Goal: Information Seeking & Learning: Check status

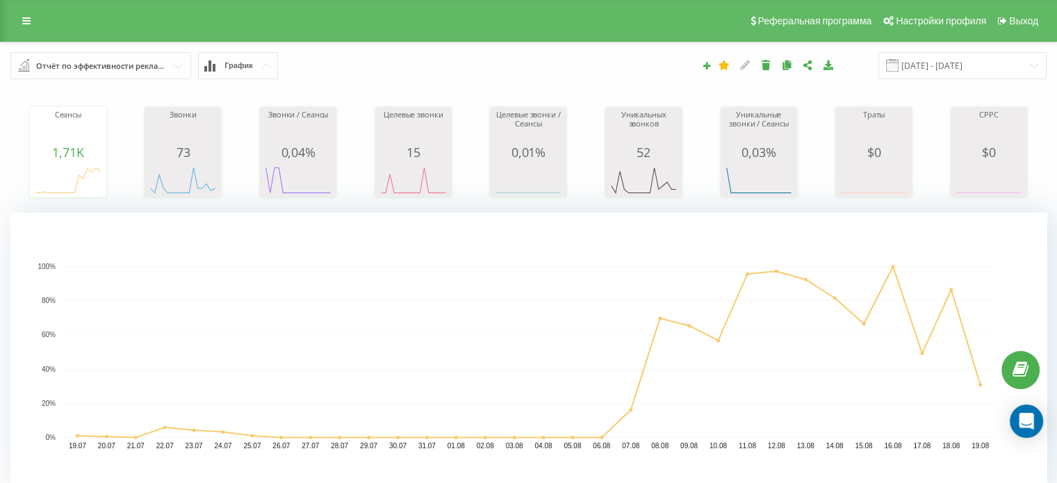
click at [22, 16] on icon at bounding box center [26, 21] width 8 height 10
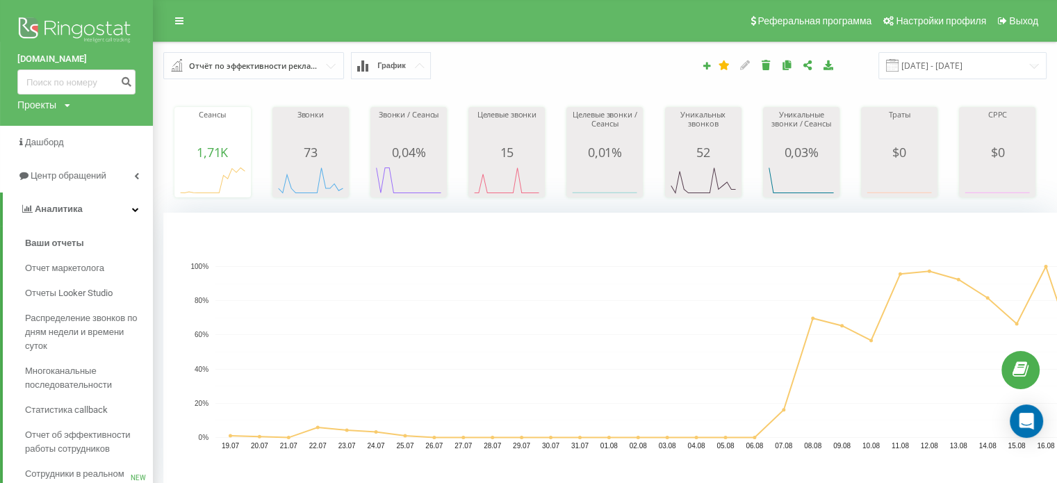
click at [58, 106] on div "Проекты levelgroup.com.ua" at bounding box center [43, 105] width 53 height 14
click at [63, 129] on link "[DOMAIN_NAME]" at bounding box center [62, 125] width 67 height 11
click at [54, 243] on span "Ваши отчеты" at bounding box center [54, 243] width 59 height 14
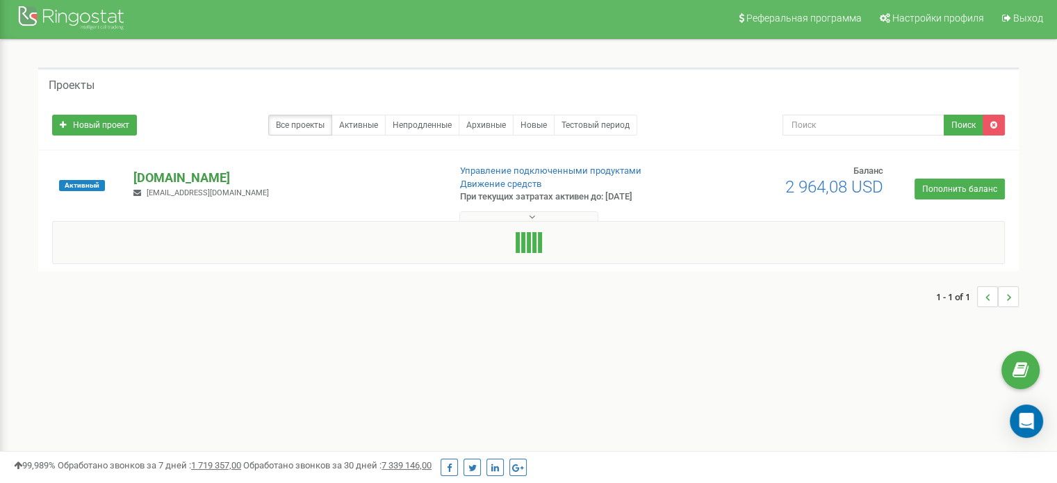
click at [220, 170] on p "[DOMAIN_NAME]" at bounding box center [285, 178] width 304 height 18
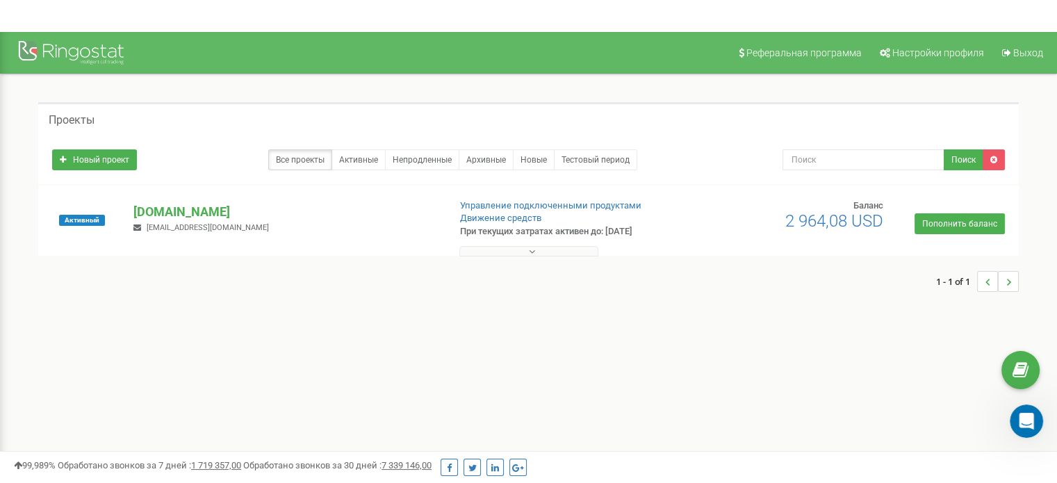
click at [222, 181] on div "Новый проект Все проекты Активные Непродленные Архивные Новые Тестовый период П…" at bounding box center [528, 160] width 981 height 49
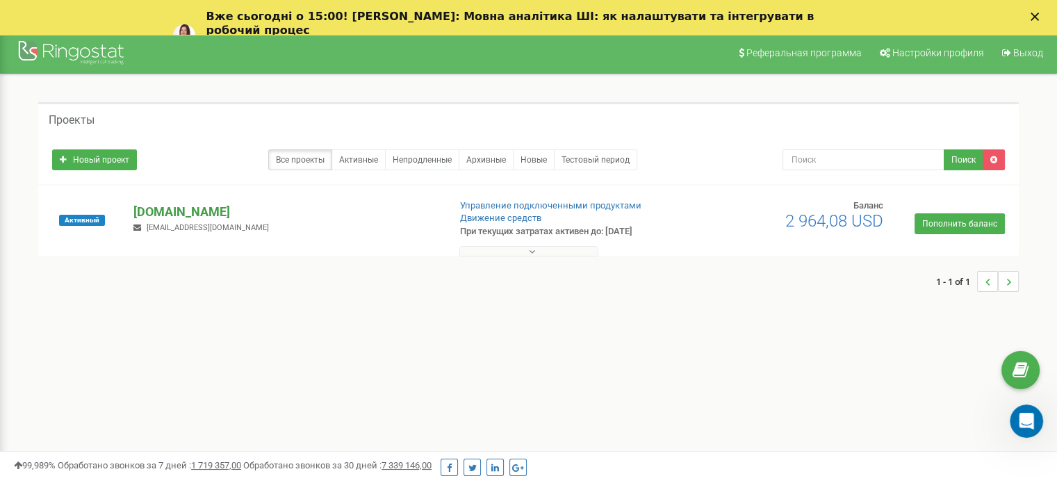
click at [220, 216] on p "[DOMAIN_NAME]" at bounding box center [285, 212] width 304 height 18
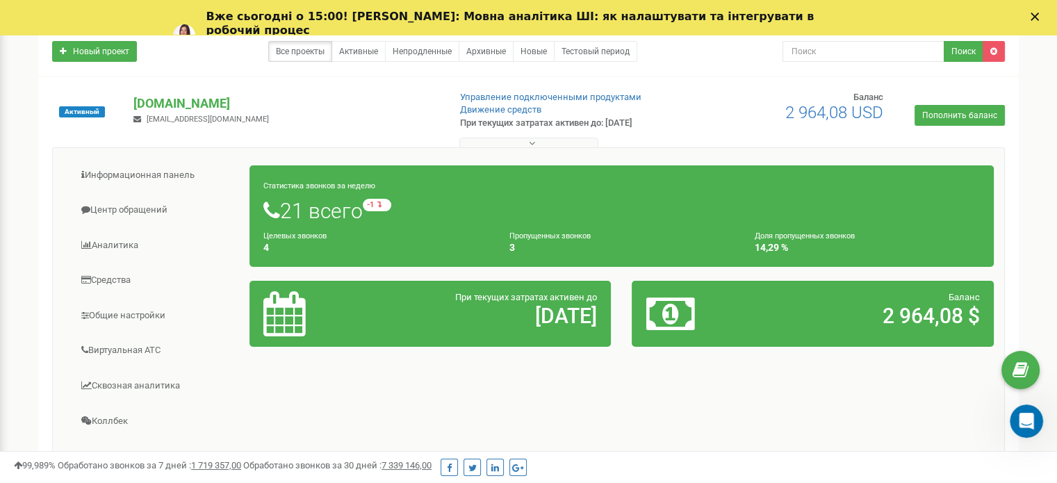
scroll to position [142, 0]
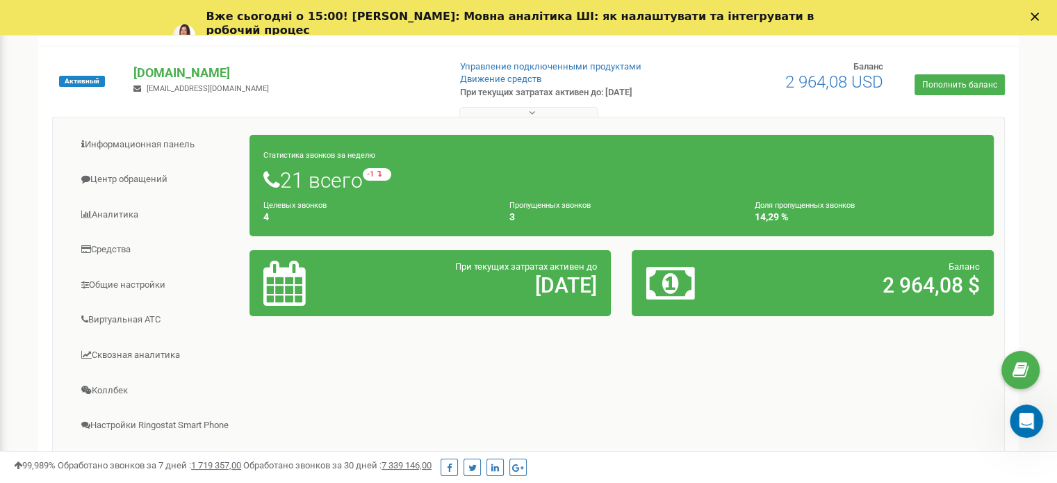
click at [337, 174] on h1 "21 всего -1 относительно прошлой недели" at bounding box center [621, 180] width 717 height 24
click at [320, 174] on h1 "21 всего -1 относительно прошлой недели" at bounding box center [621, 180] width 717 height 24
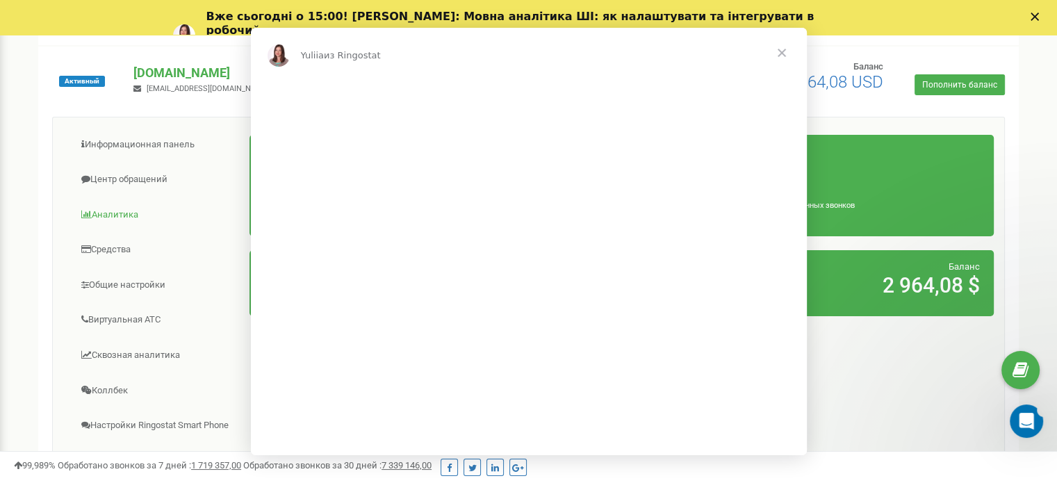
scroll to position [0, 0]
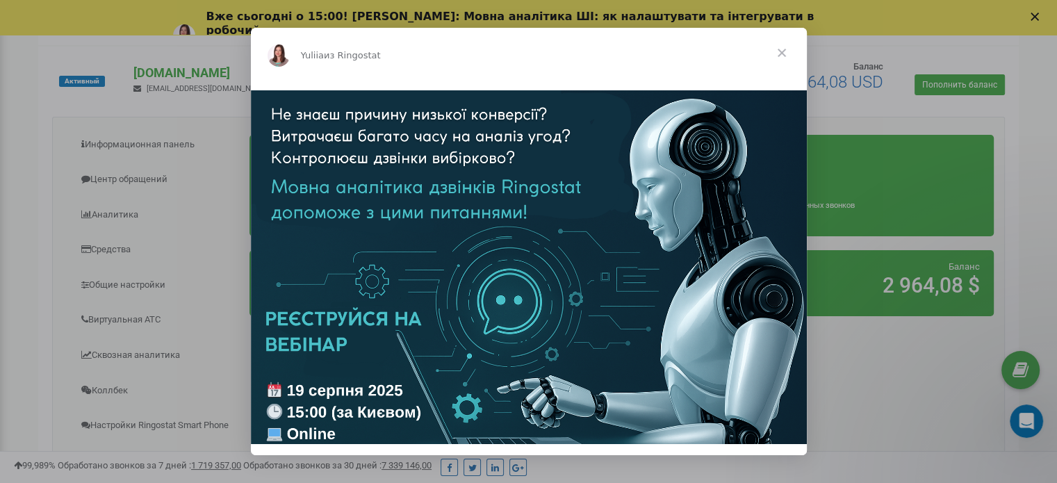
click at [779, 55] on span "Закрыть" at bounding box center [782, 53] width 50 height 50
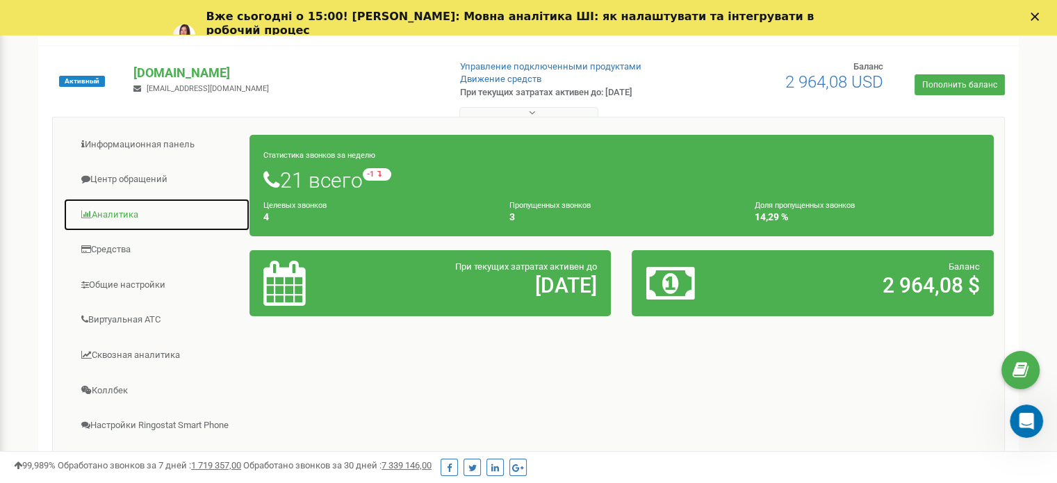
click at [136, 215] on link "Аналитика" at bounding box center [156, 215] width 187 height 34
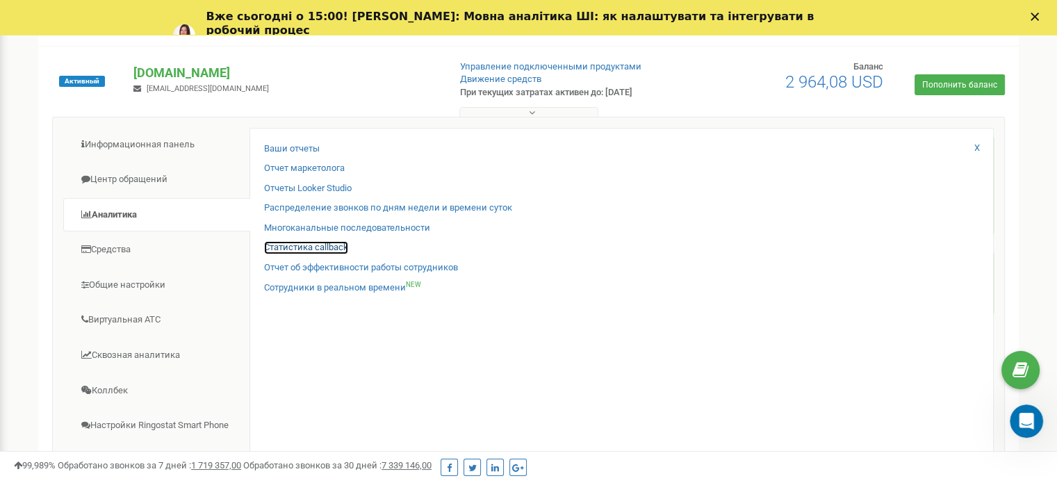
click at [325, 246] on link "Статистика callback" at bounding box center [306, 247] width 84 height 13
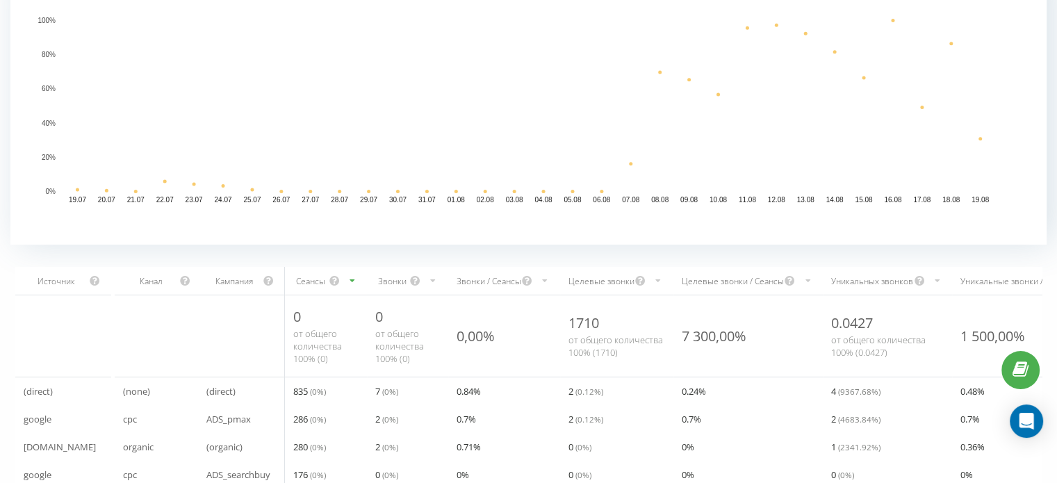
scroll to position [478, 0]
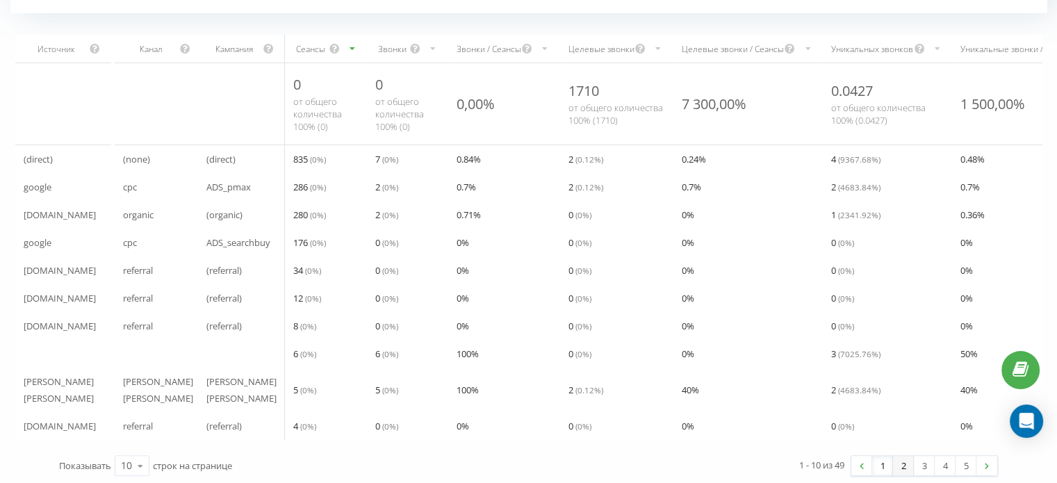
click at [909, 459] on link "2" at bounding box center [903, 465] width 21 height 19
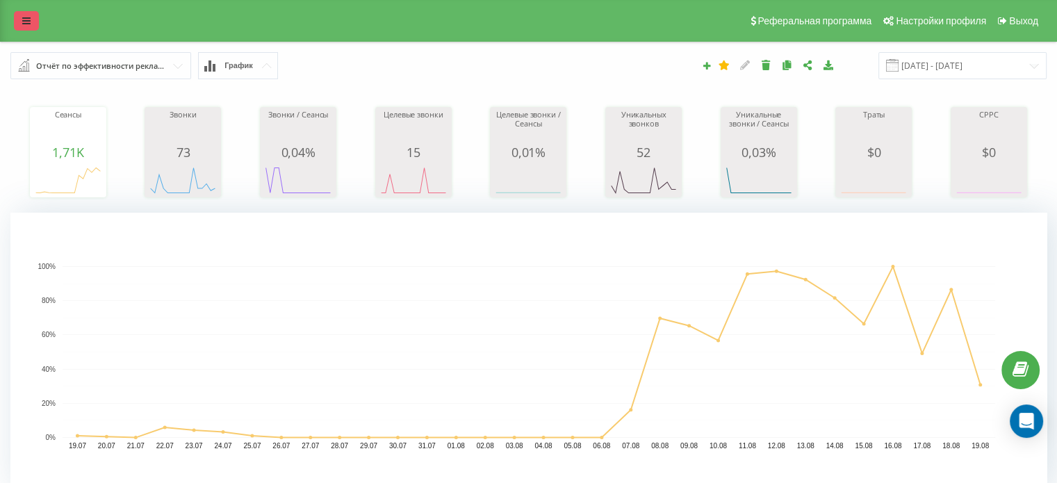
click at [31, 23] on link at bounding box center [26, 20] width 25 height 19
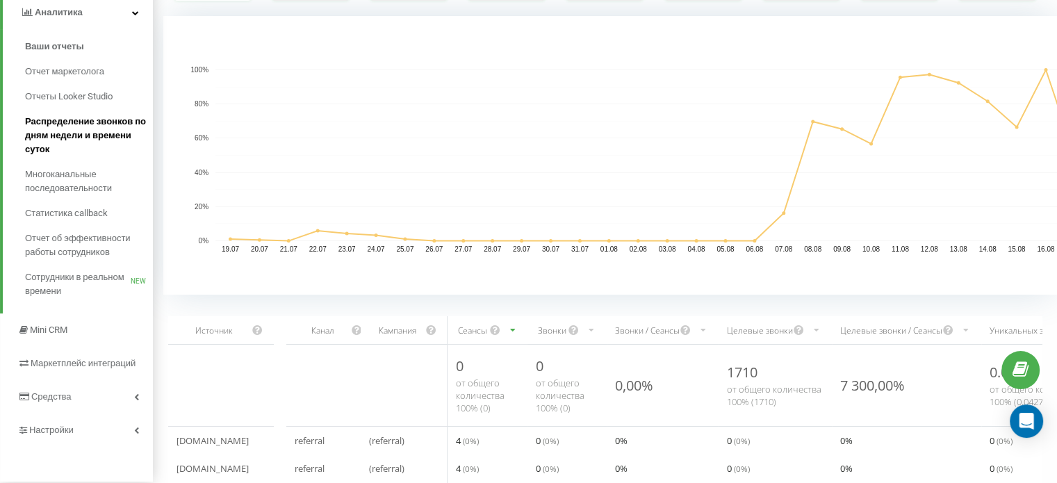
scroll to position [209, 0]
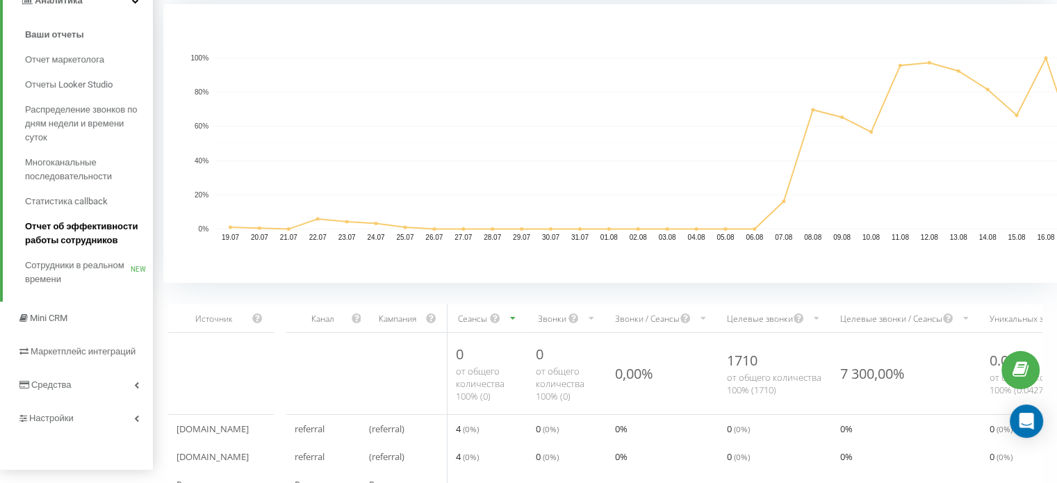
click at [57, 230] on span "Отчет об эффективности работы сотрудников" at bounding box center [85, 234] width 121 height 28
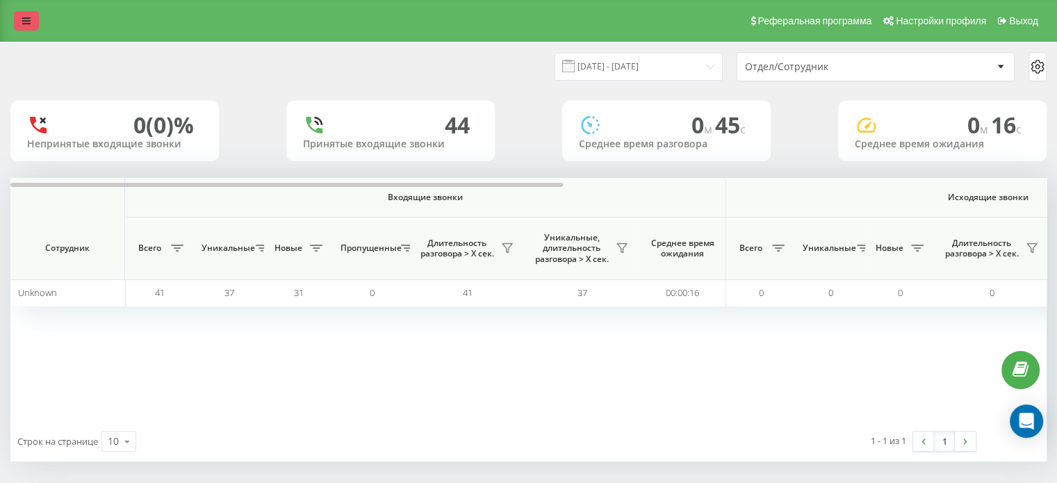
click at [34, 19] on link at bounding box center [26, 20] width 25 height 19
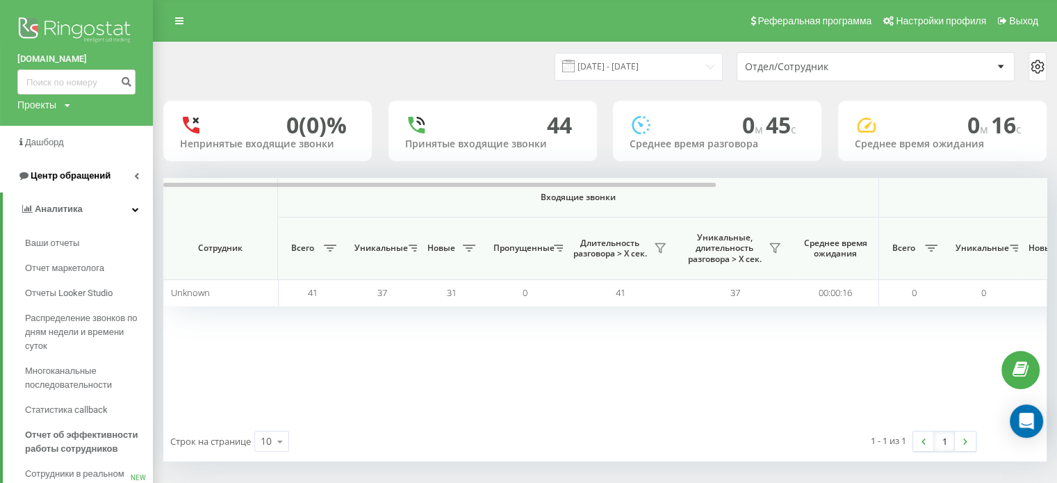
click at [111, 179] on link "Центр обращений" at bounding box center [76, 175] width 153 height 33
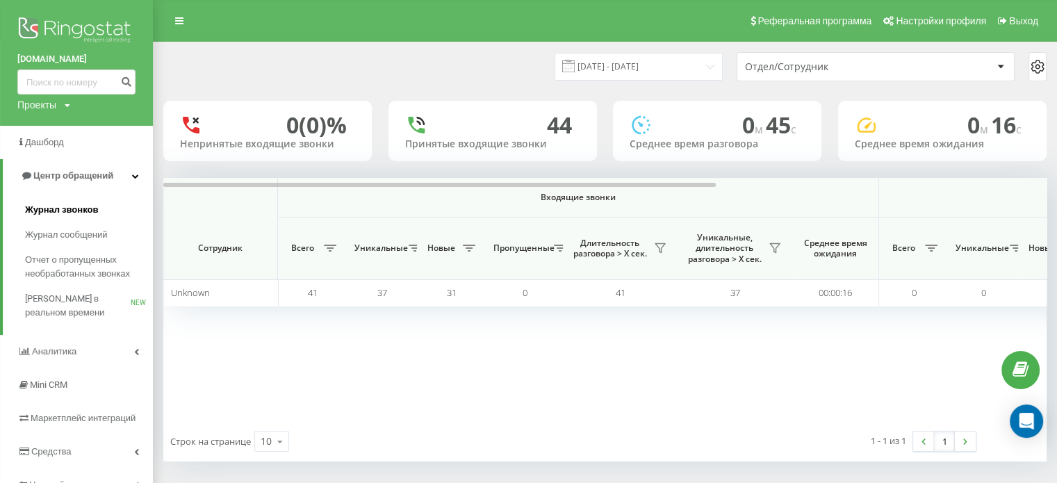
click at [92, 211] on span "Журнал звонков" at bounding box center [61, 210] width 73 height 14
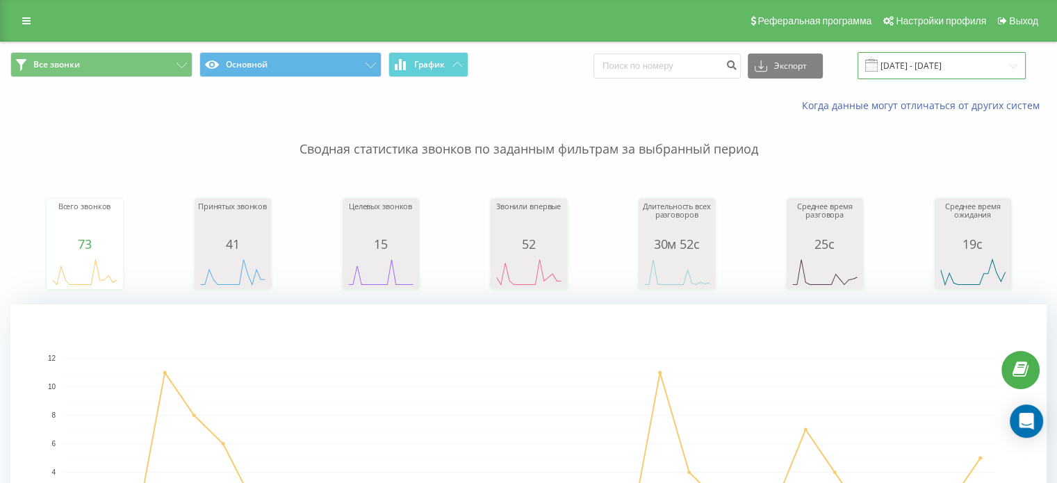
click at [934, 63] on input "[DATE] - [DATE]" at bounding box center [942, 65] width 168 height 27
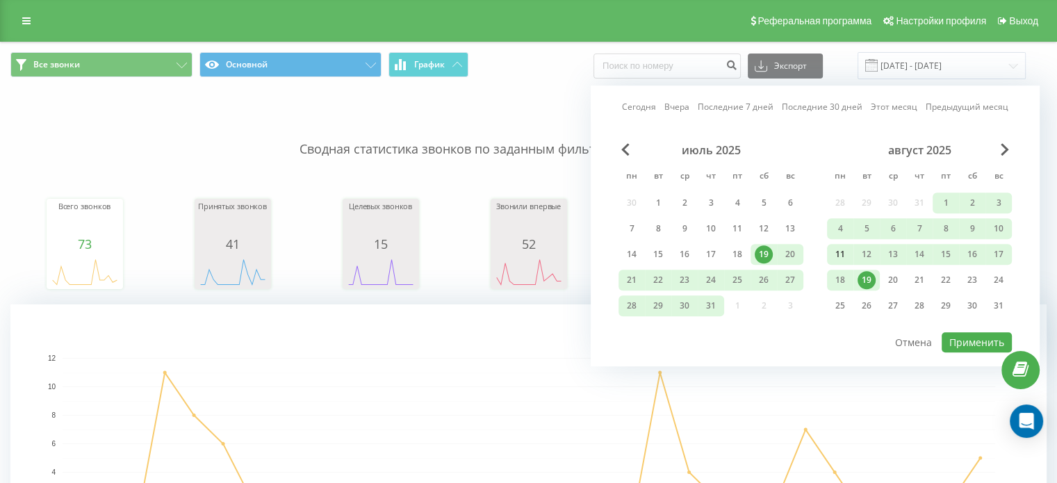
click at [841, 254] on div "11" at bounding box center [840, 254] width 18 height 18
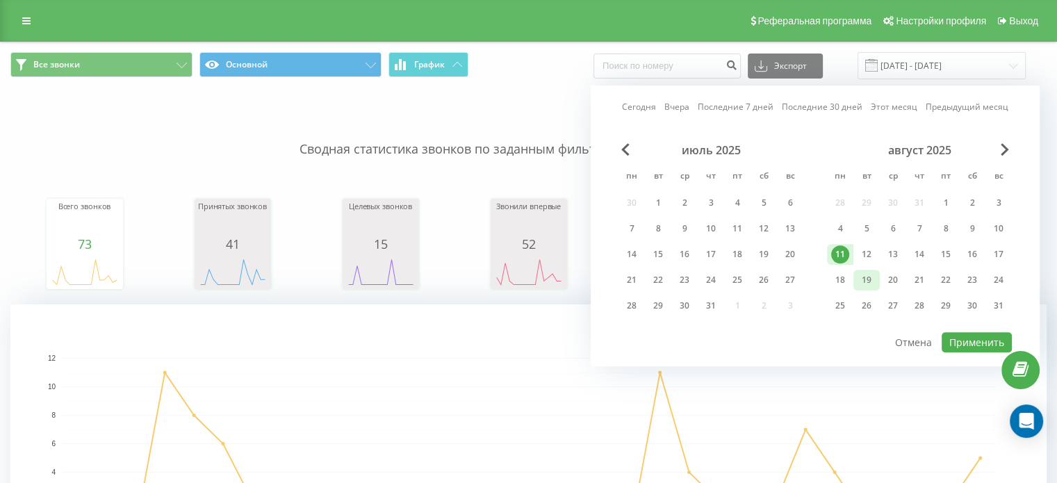
click at [868, 275] on div "19" at bounding box center [867, 280] width 18 height 18
click at [977, 337] on button "Применить" at bounding box center [977, 342] width 70 height 20
type input "[DATE] - [DATE]"
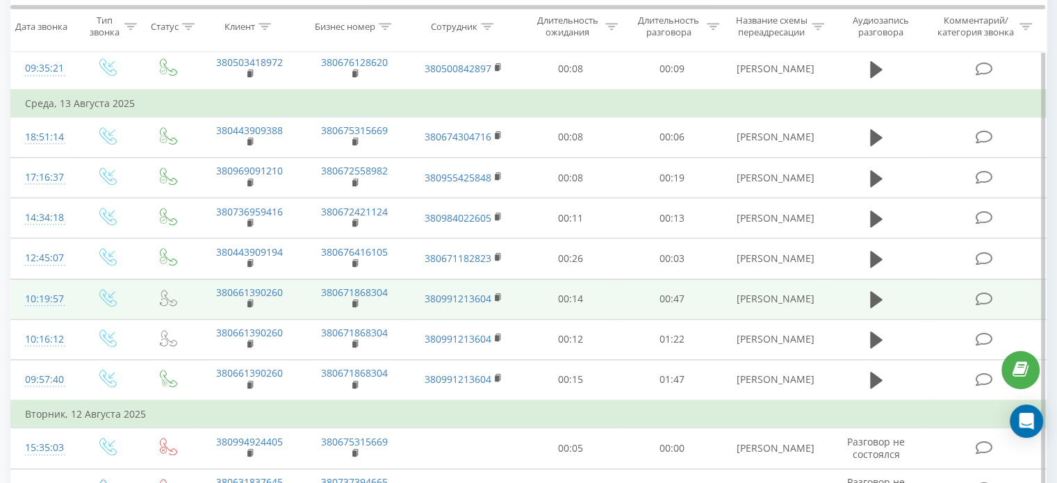
scroll to position [1340, 0]
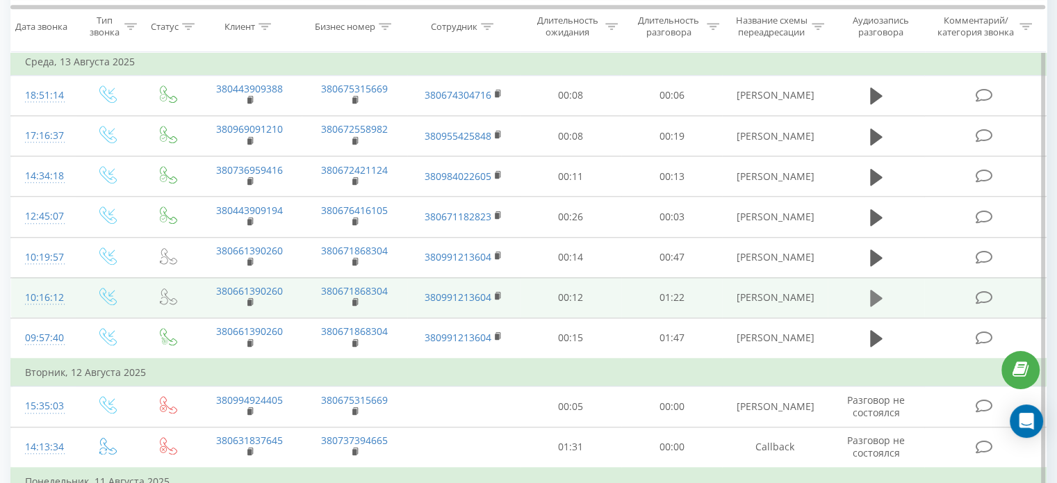
click at [877, 294] on icon at bounding box center [876, 298] width 13 height 17
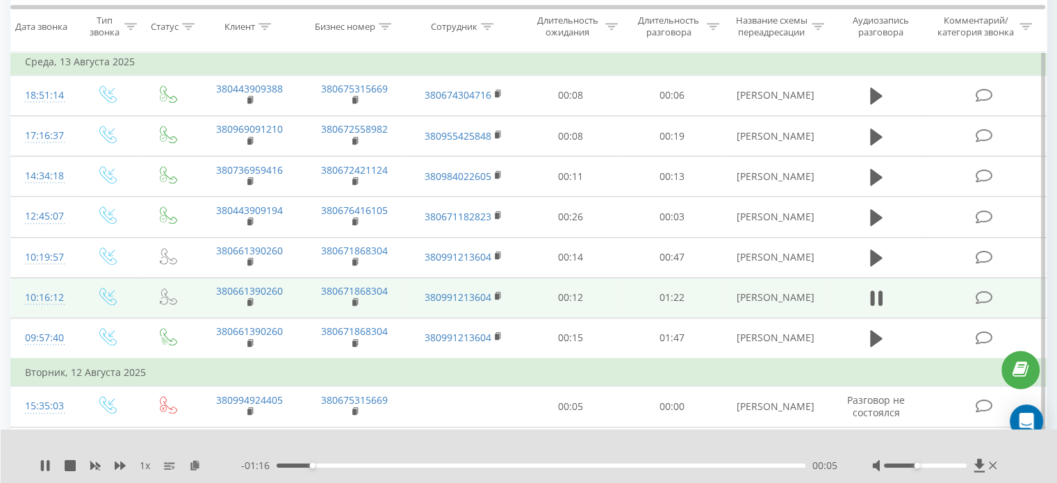
drag, startPoint x: 926, startPoint y: 466, endPoint x: 915, endPoint y: 464, distance: 11.5
click at [915, 464] on div "Accessibility label" at bounding box center [917, 466] width 6 height 6
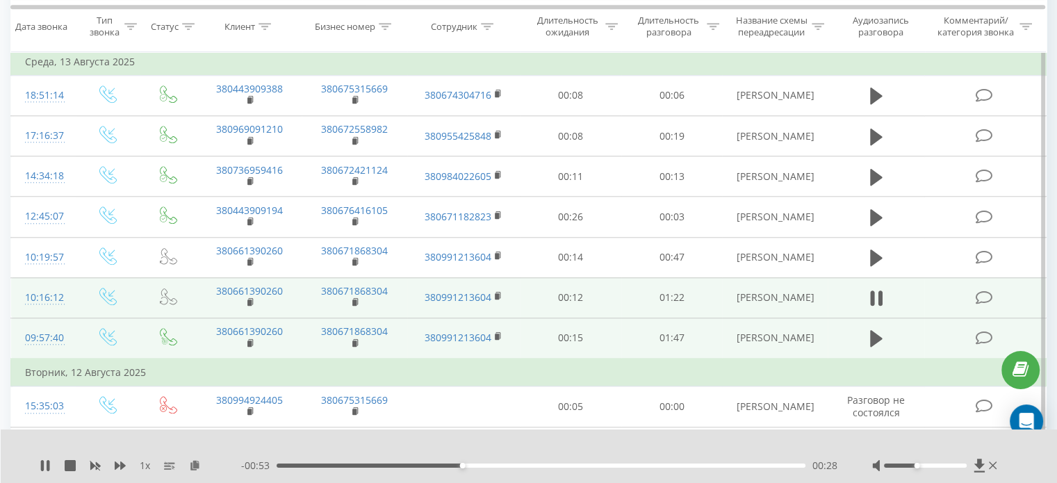
click at [873, 322] on td at bounding box center [876, 338] width 97 height 41
click at [873, 329] on icon at bounding box center [876, 338] width 13 height 19
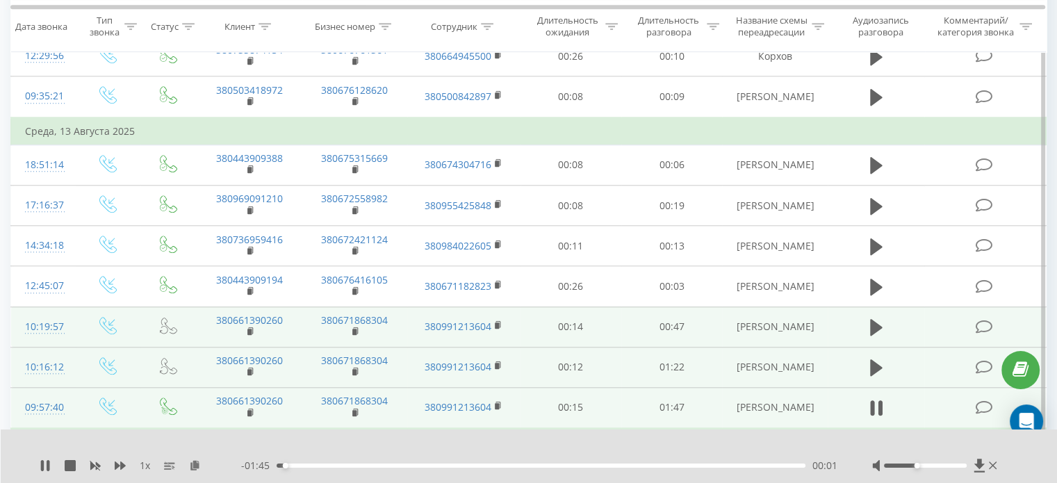
scroll to position [1201, 0]
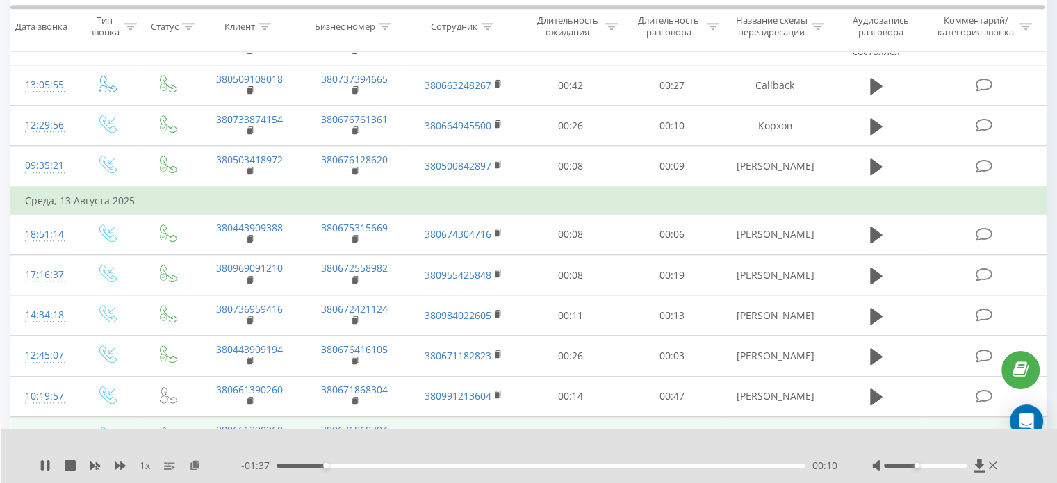
click at [918, 467] on div "Accessibility label" at bounding box center [917, 466] width 6 height 6
click at [122, 463] on icon at bounding box center [120, 466] width 11 height 8
drag, startPoint x: 907, startPoint y: 466, endPoint x: 898, endPoint y: 464, distance: 8.8
click at [898, 464] on div at bounding box center [925, 466] width 83 height 4
click at [42, 466] on icon at bounding box center [42, 465] width 3 height 11
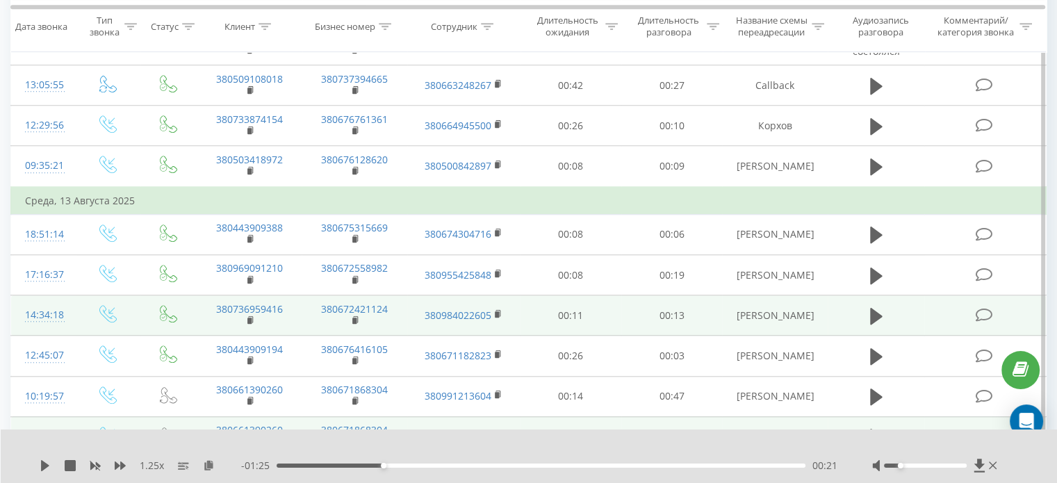
click at [877, 298] on td at bounding box center [876, 315] width 97 height 40
click at [875, 308] on icon at bounding box center [876, 316] width 13 height 17
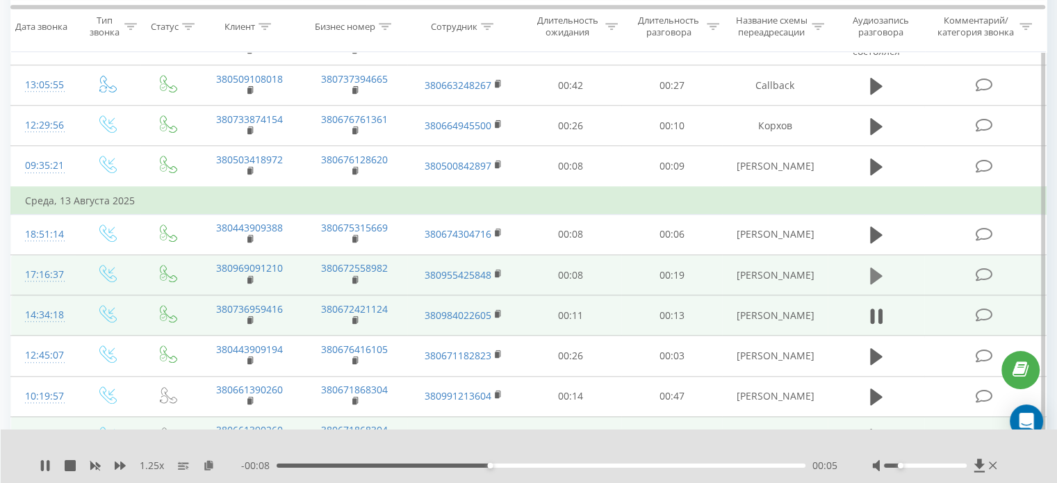
click at [870, 267] on icon at bounding box center [876, 275] width 13 height 17
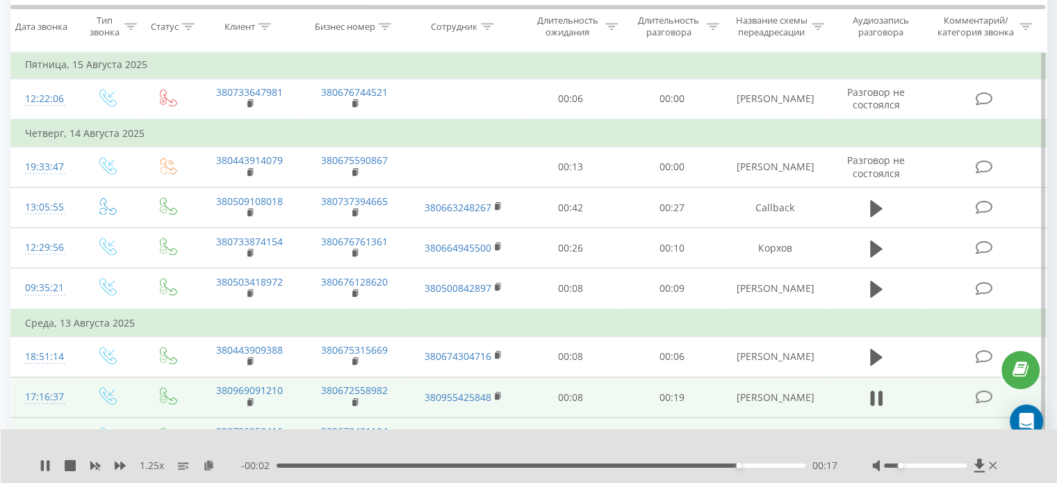
scroll to position [1062, 0]
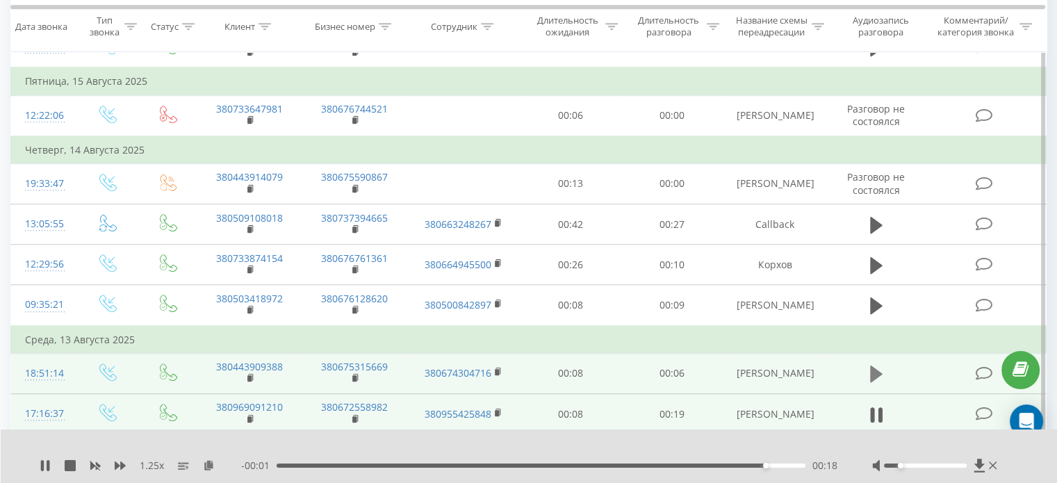
click at [870, 366] on icon at bounding box center [876, 374] width 13 height 17
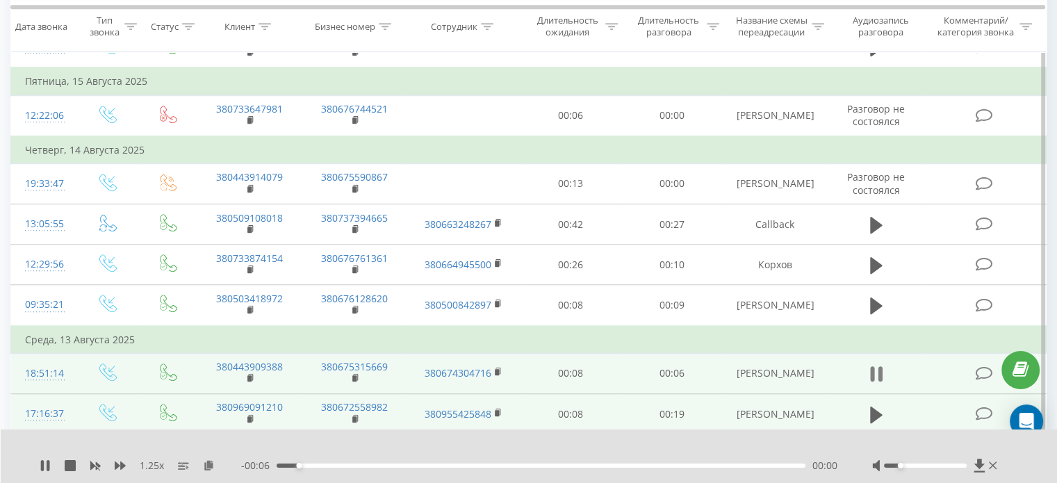
click at [878, 369] on icon at bounding box center [876, 373] width 13 height 19
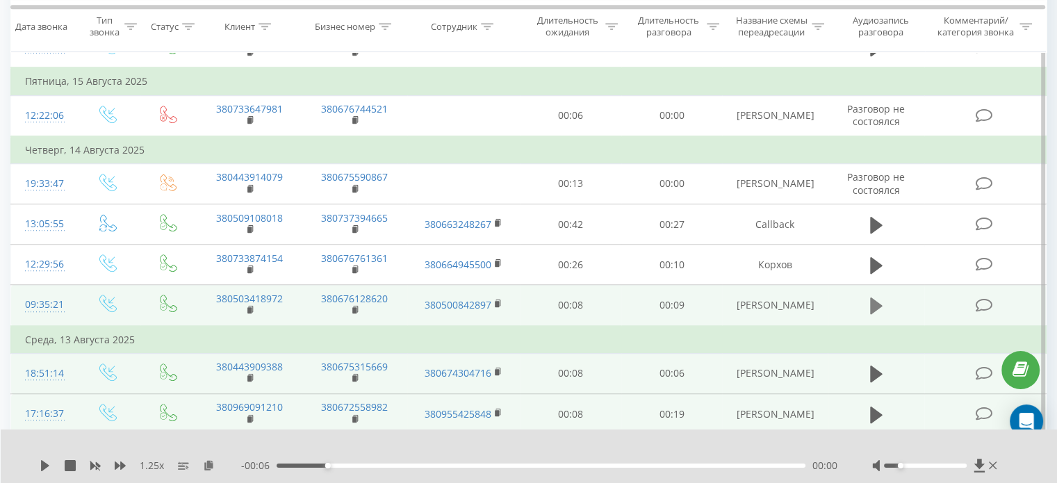
click at [870, 298] on icon at bounding box center [876, 306] width 13 height 17
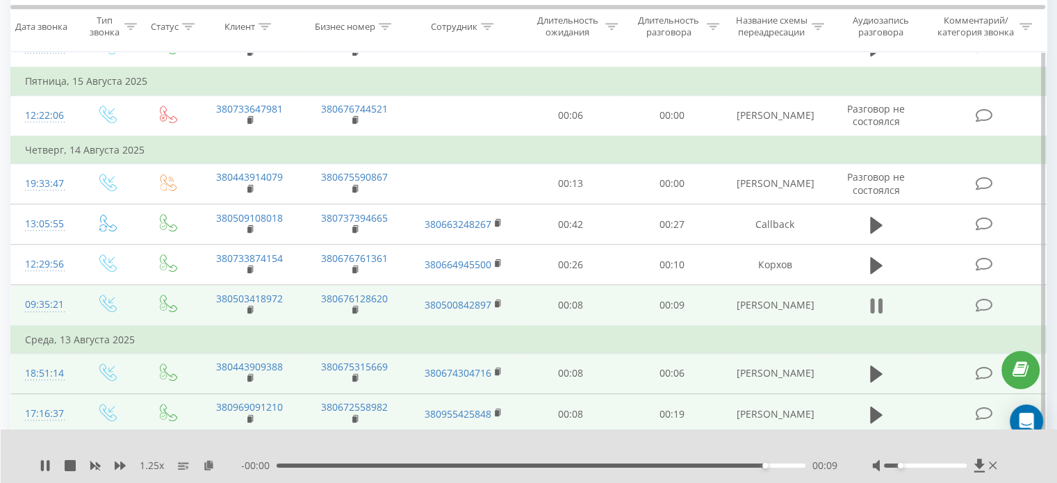
click at [873, 300] on icon at bounding box center [872, 305] width 4 height 15
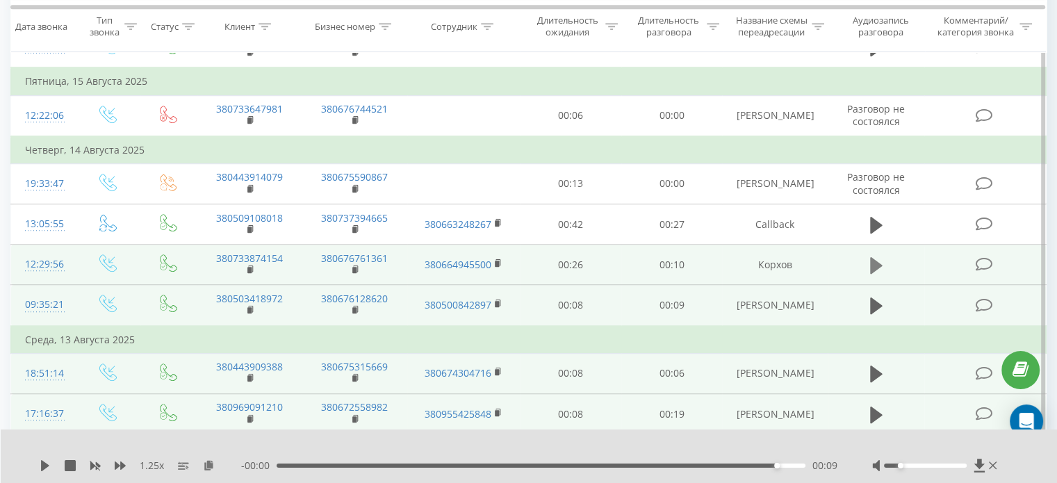
click at [880, 257] on icon at bounding box center [876, 265] width 13 height 19
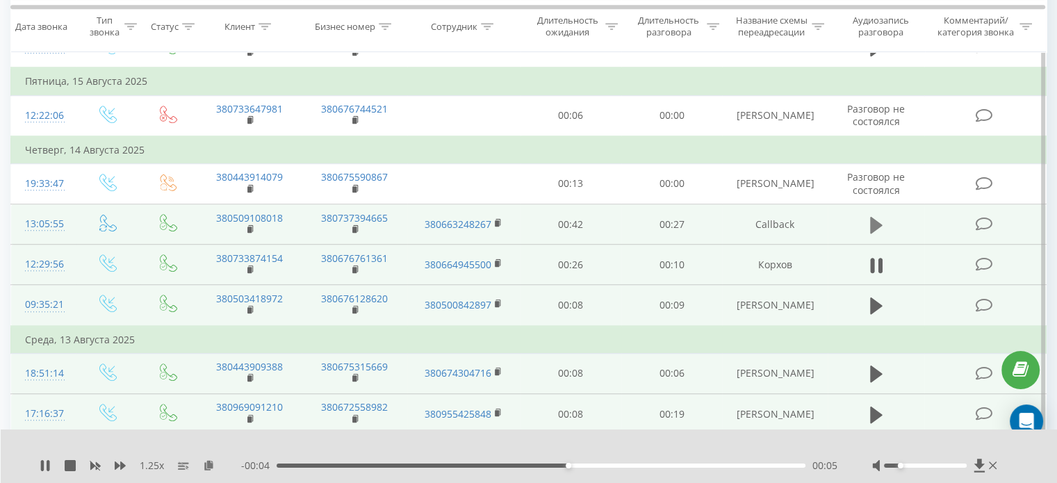
click at [879, 221] on icon at bounding box center [876, 224] width 13 height 17
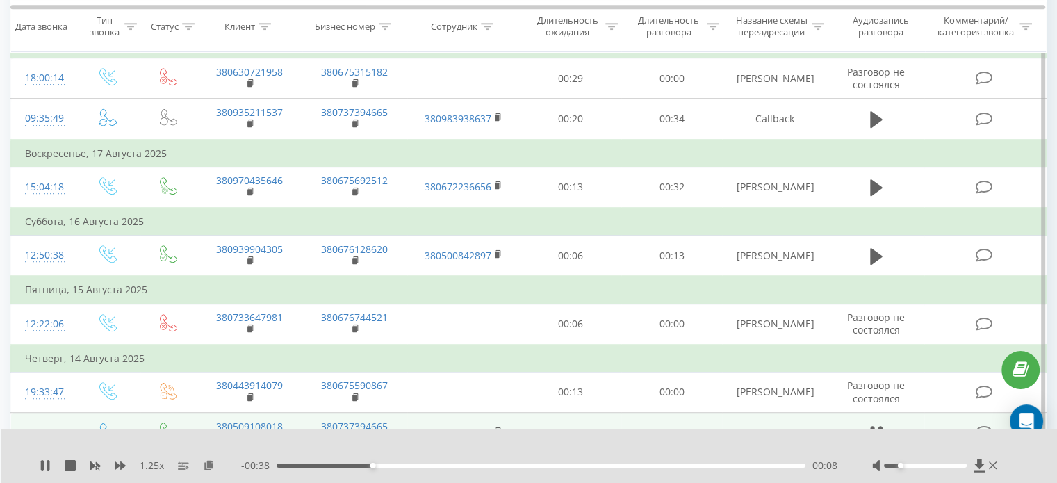
scroll to position [923, 0]
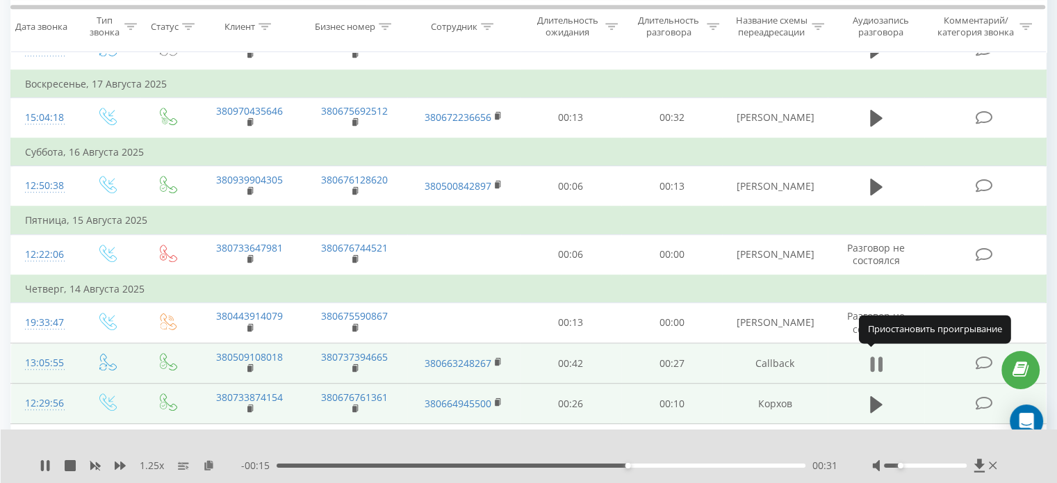
click at [880, 363] on icon at bounding box center [880, 364] width 4 height 15
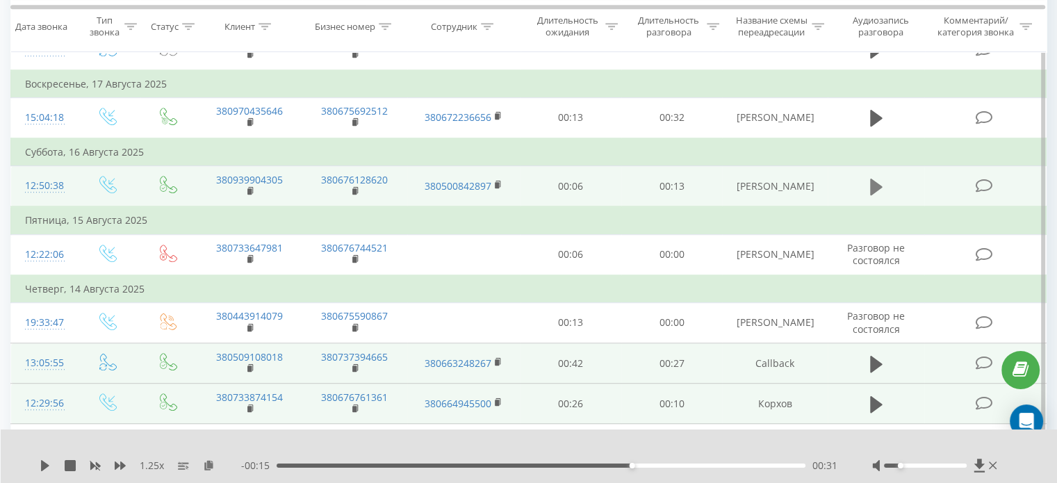
click at [878, 182] on icon at bounding box center [876, 187] width 13 height 17
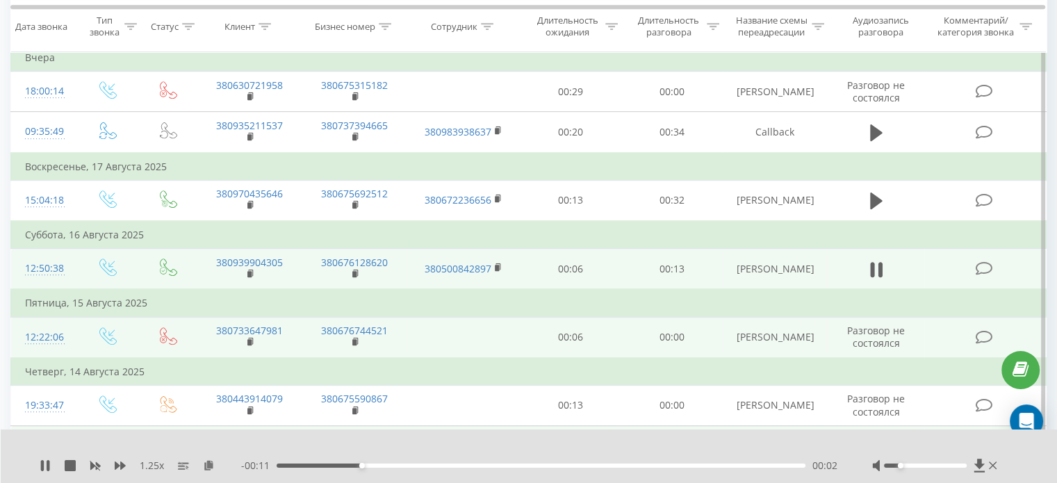
scroll to position [783, 0]
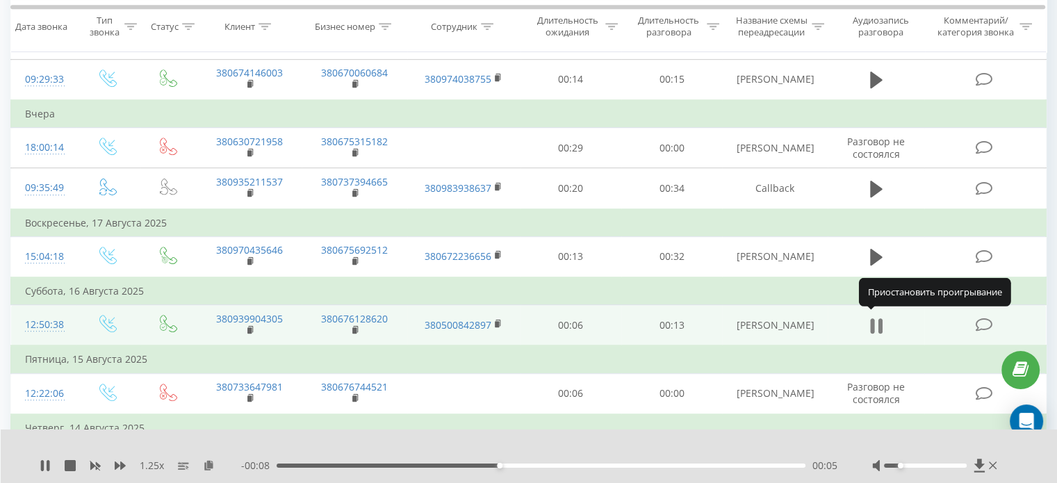
click at [882, 322] on button at bounding box center [876, 326] width 21 height 21
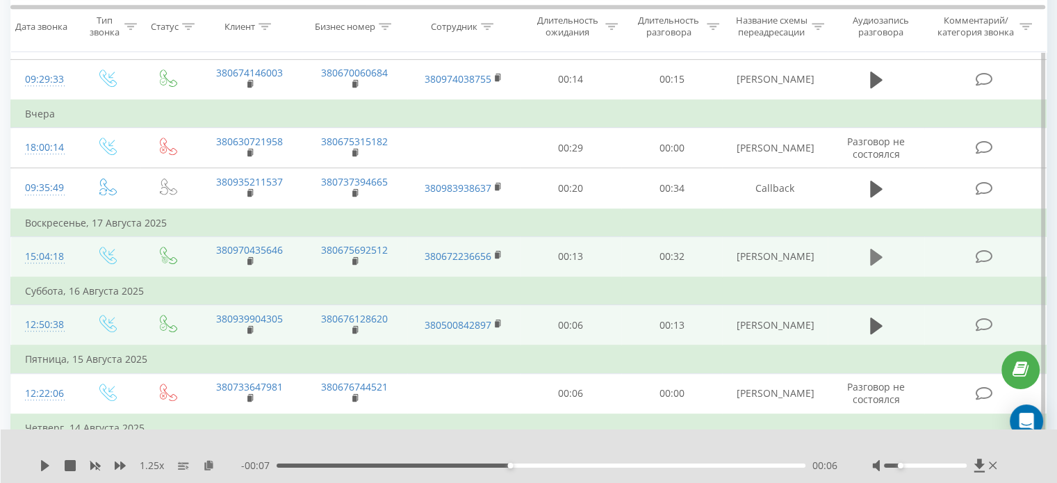
click at [879, 256] on icon at bounding box center [876, 257] width 13 height 17
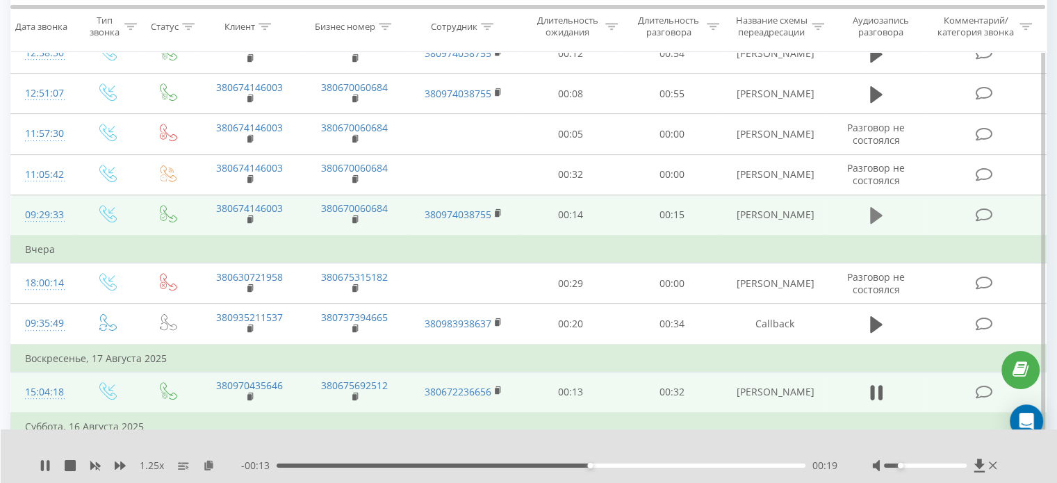
scroll to position [644, 0]
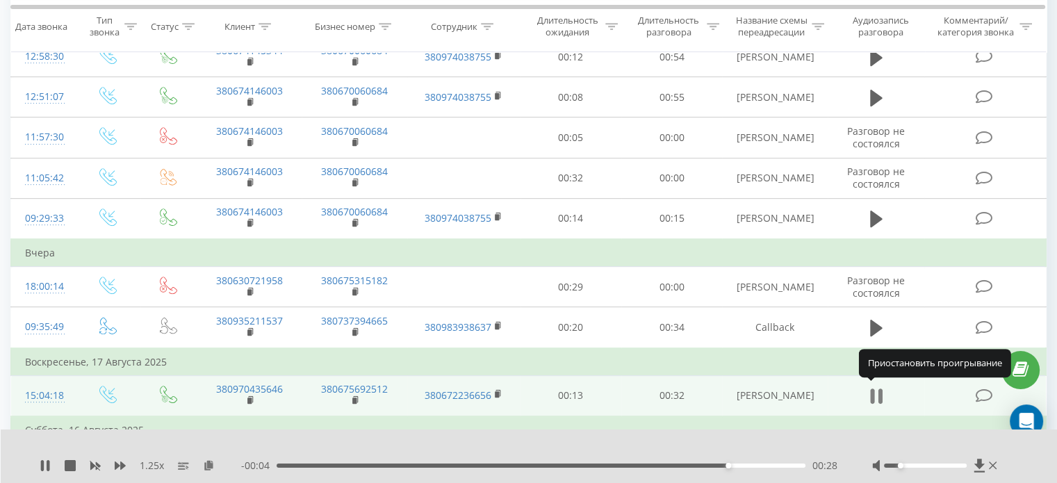
click at [875, 392] on icon at bounding box center [876, 396] width 13 height 19
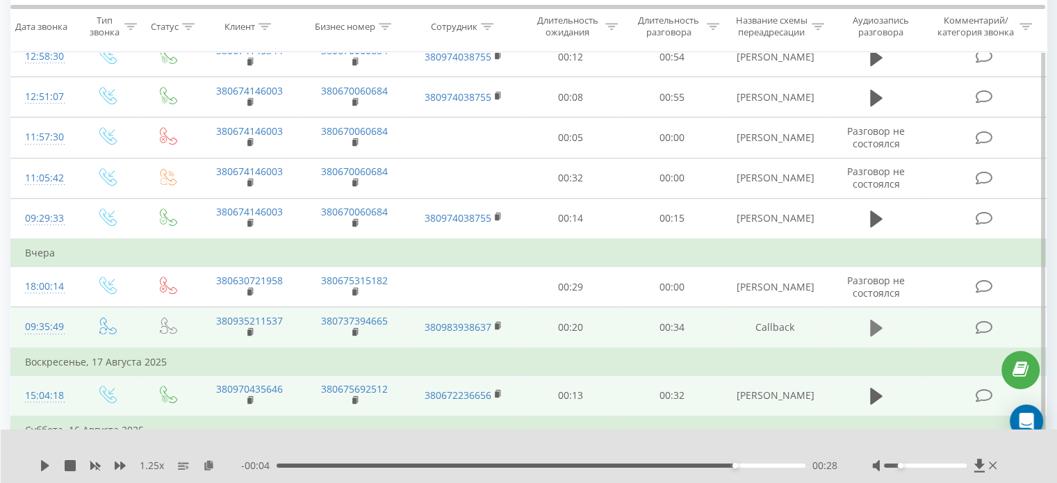
click at [875, 323] on icon at bounding box center [876, 328] width 13 height 17
drag, startPoint x: 344, startPoint y: 464, endPoint x: 412, endPoint y: 472, distance: 67.9
click at [412, 472] on div "- 00:31 00:10 00:10" at bounding box center [539, 466] width 596 height 14
click at [873, 325] on icon at bounding box center [872, 327] width 4 height 15
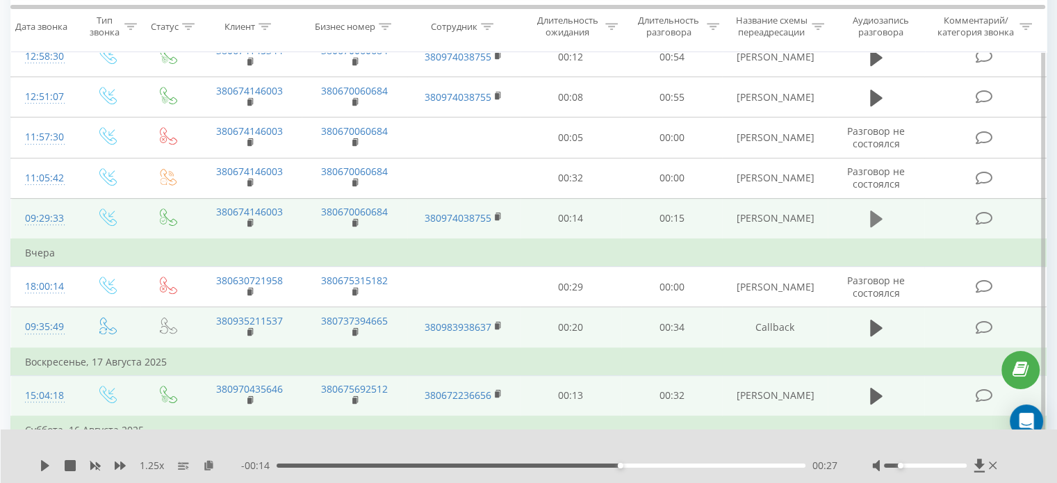
click at [884, 216] on button at bounding box center [876, 219] width 21 height 21
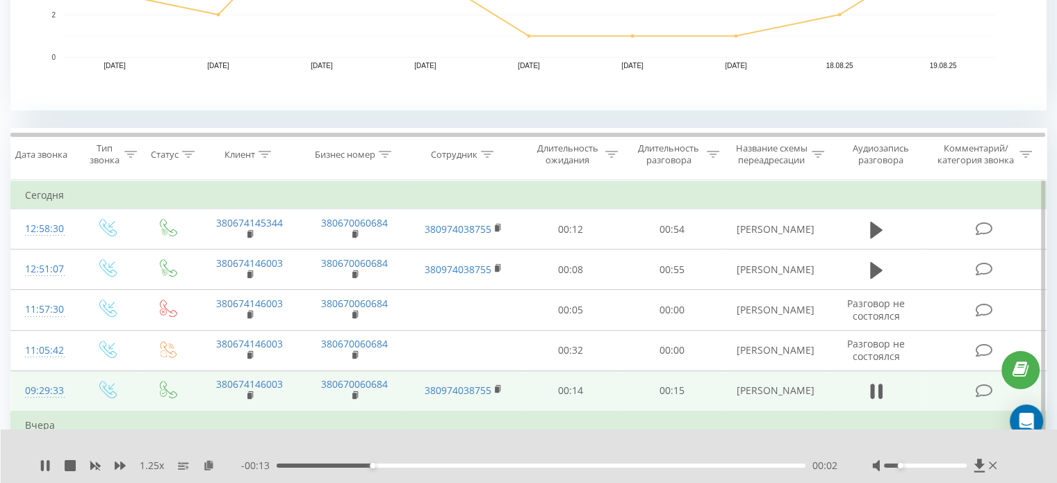
scroll to position [505, 0]
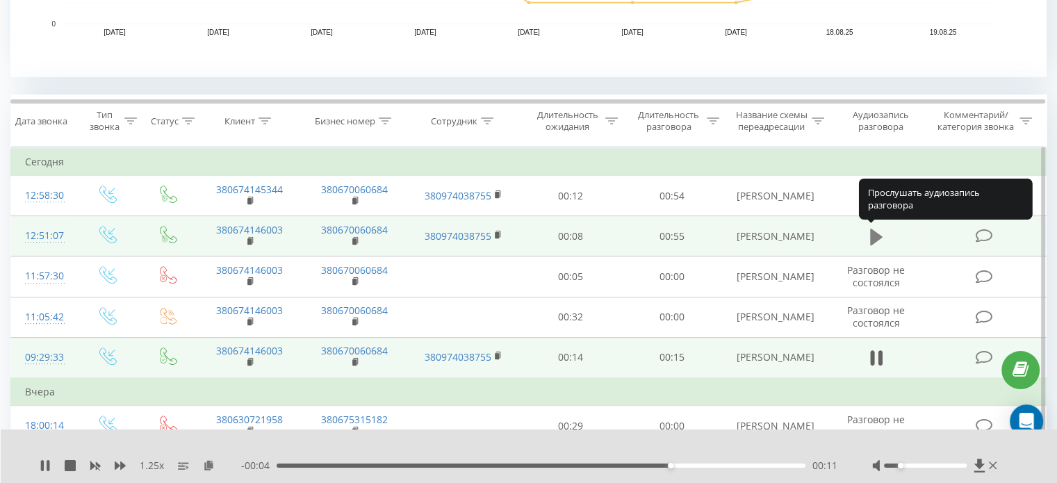
click at [875, 232] on icon at bounding box center [876, 237] width 13 height 17
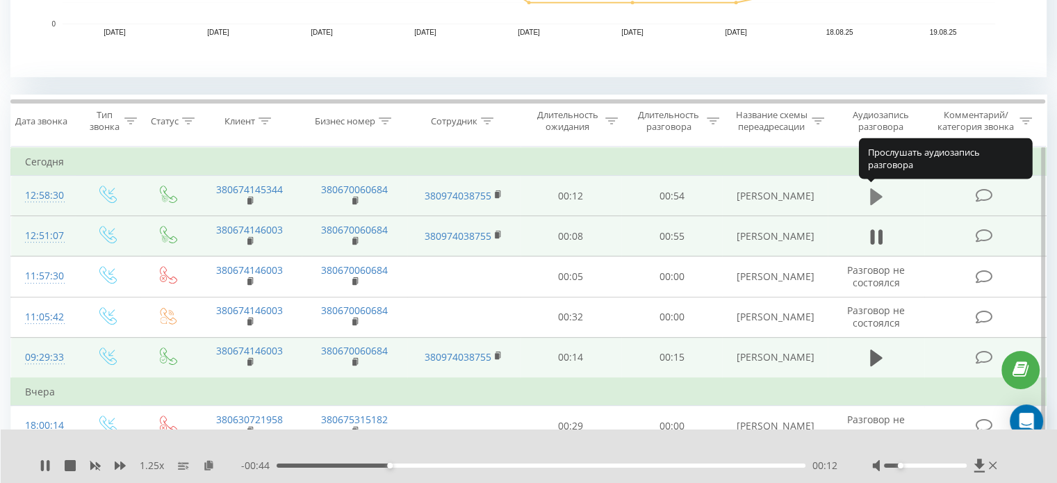
click at [872, 190] on icon at bounding box center [876, 196] width 13 height 17
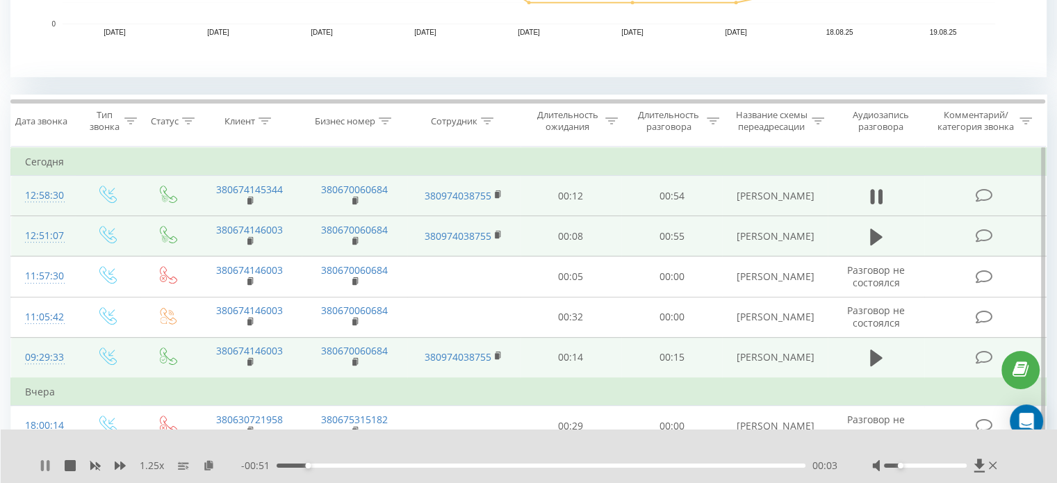
click at [43, 464] on icon at bounding box center [42, 465] width 3 height 11
